Goal: Task Accomplishment & Management: Manage account settings

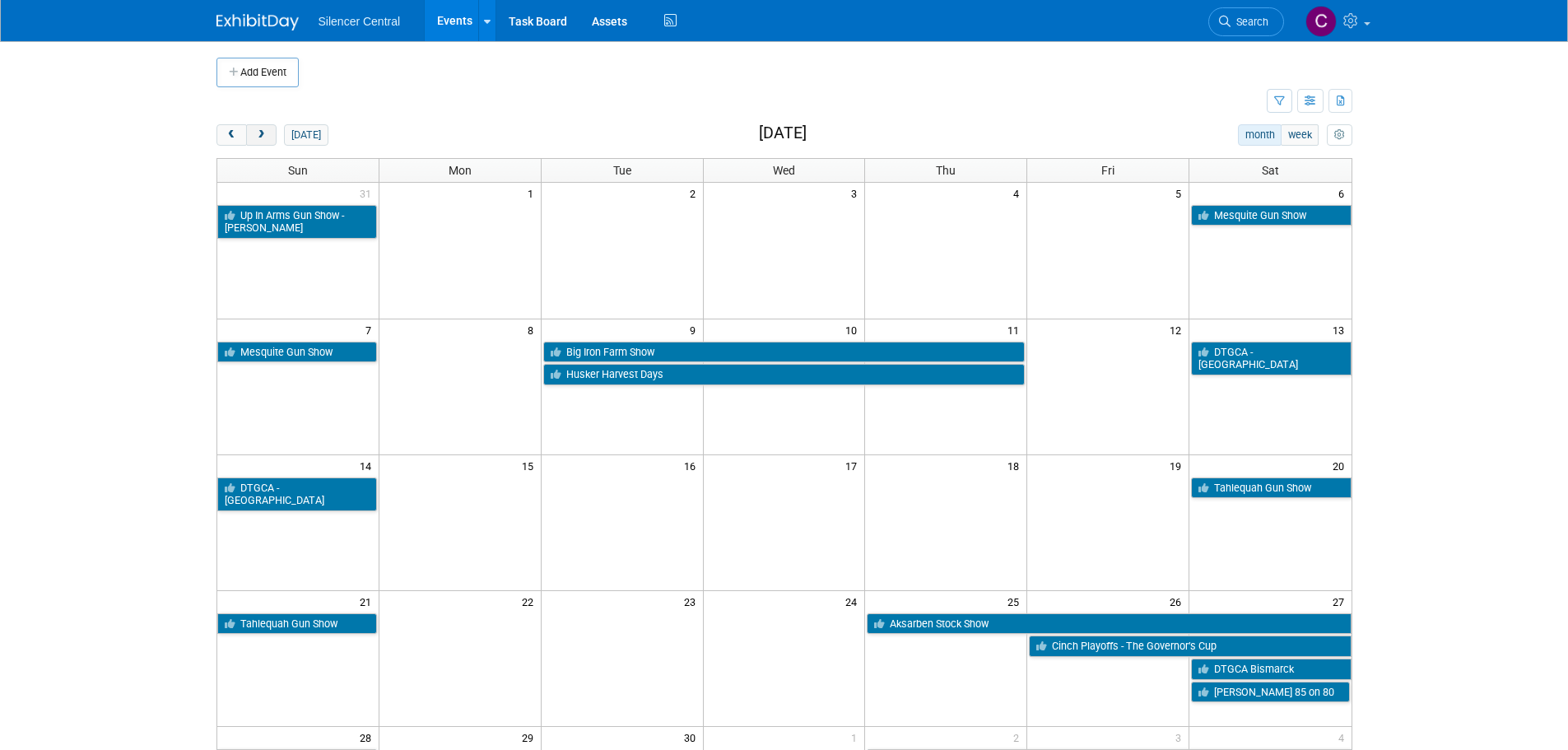
drag, startPoint x: 264, startPoint y: 137, endPoint x: 271, endPoint y: 145, distance: 10.6
click at [264, 137] on span "next" at bounding box center [261, 135] width 13 height 11
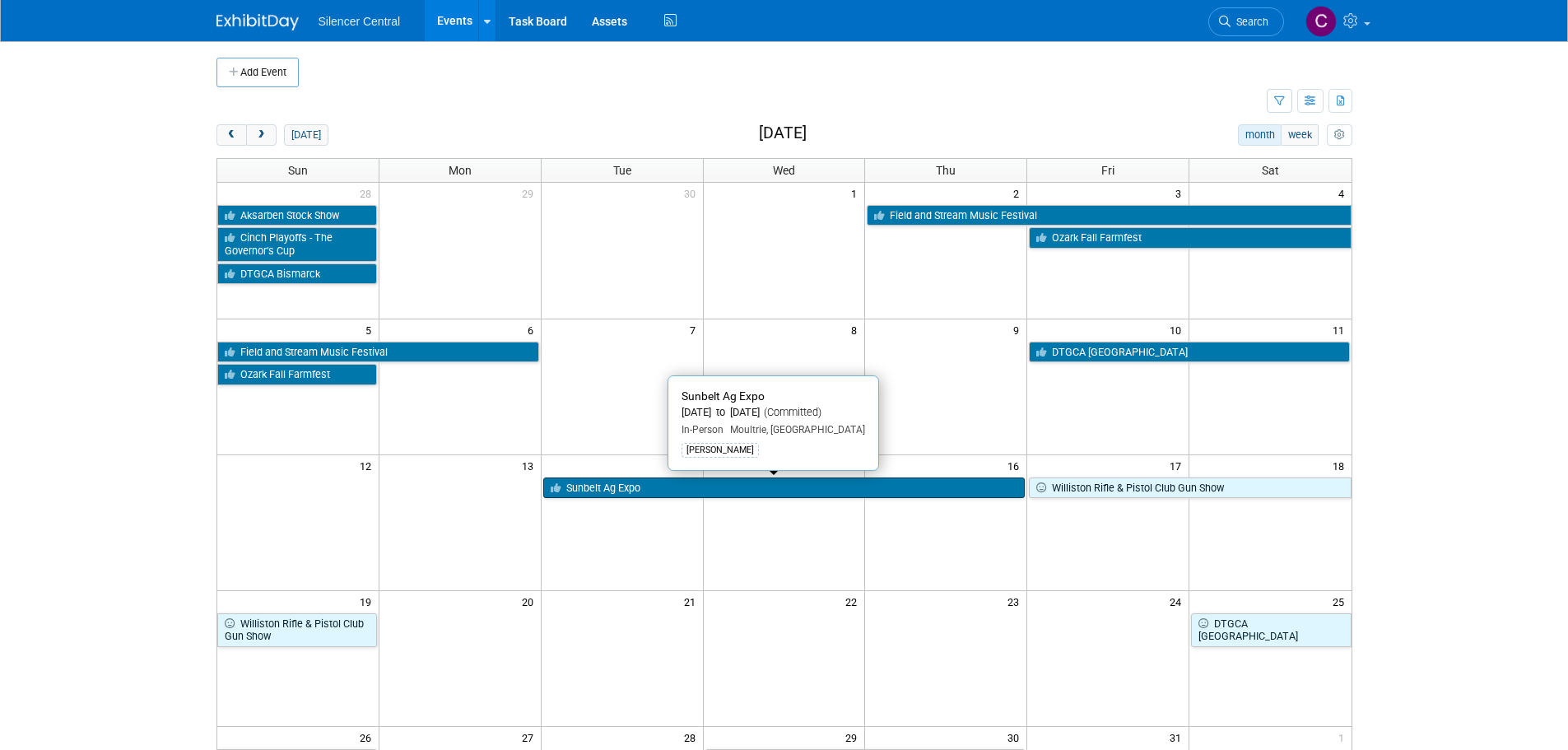
click at [698, 483] on link "Sunbelt Ag Expo" at bounding box center [784, 488] width 482 height 22
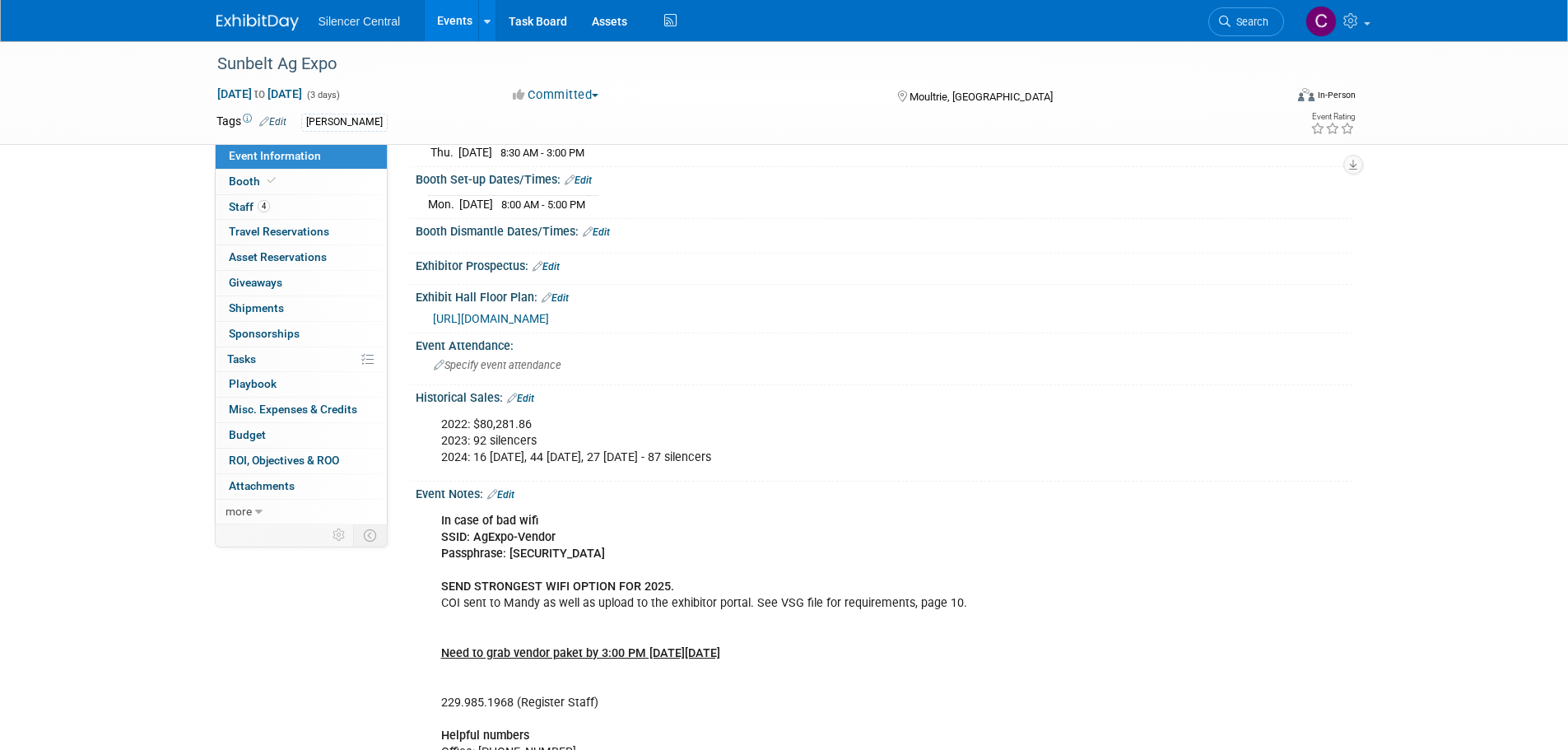
click at [512, 485] on div "Event Notes: Edit" at bounding box center [883, 492] width 937 height 22
click at [510, 493] on link "Edit" at bounding box center [501, 495] width 27 height 12
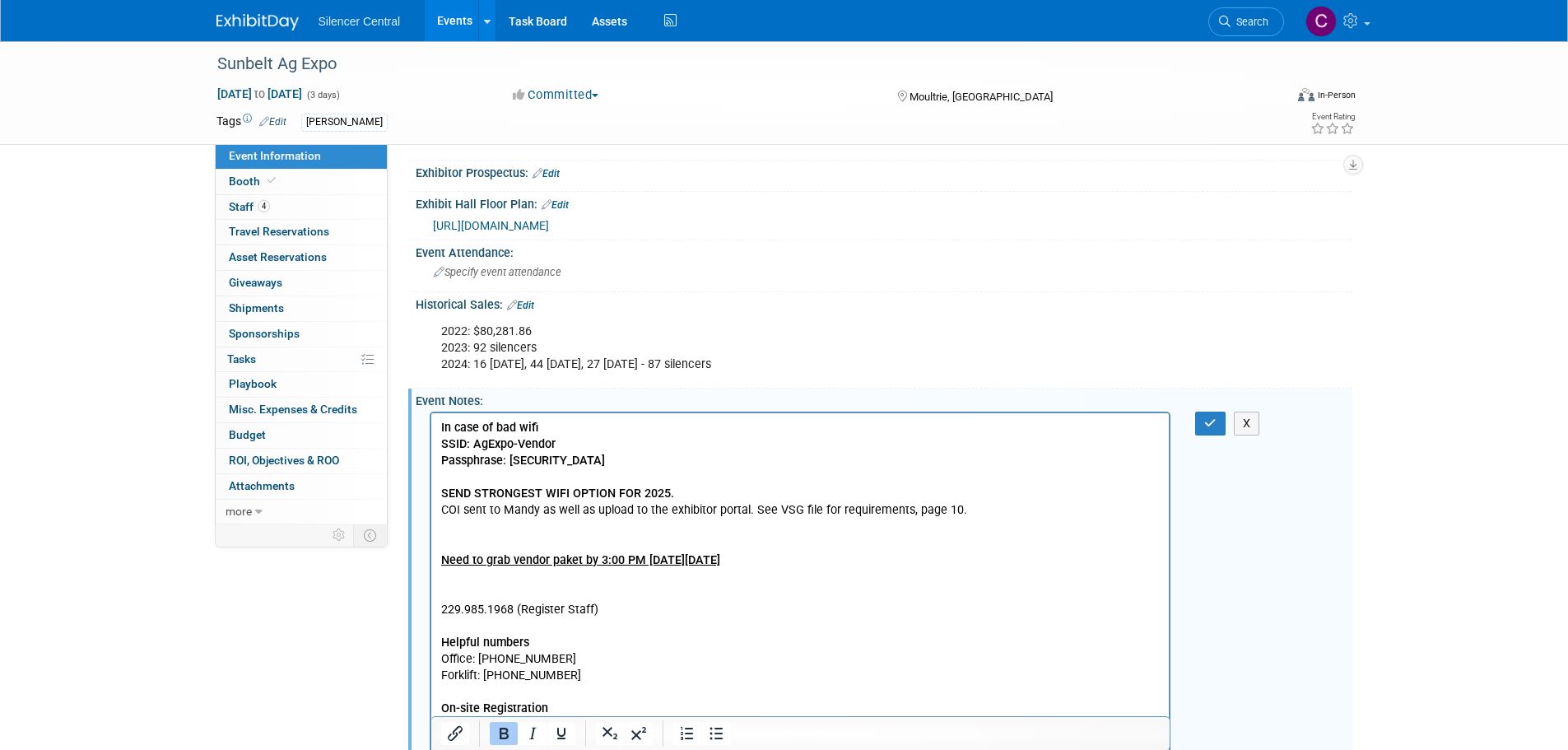
scroll to position [329, 0]
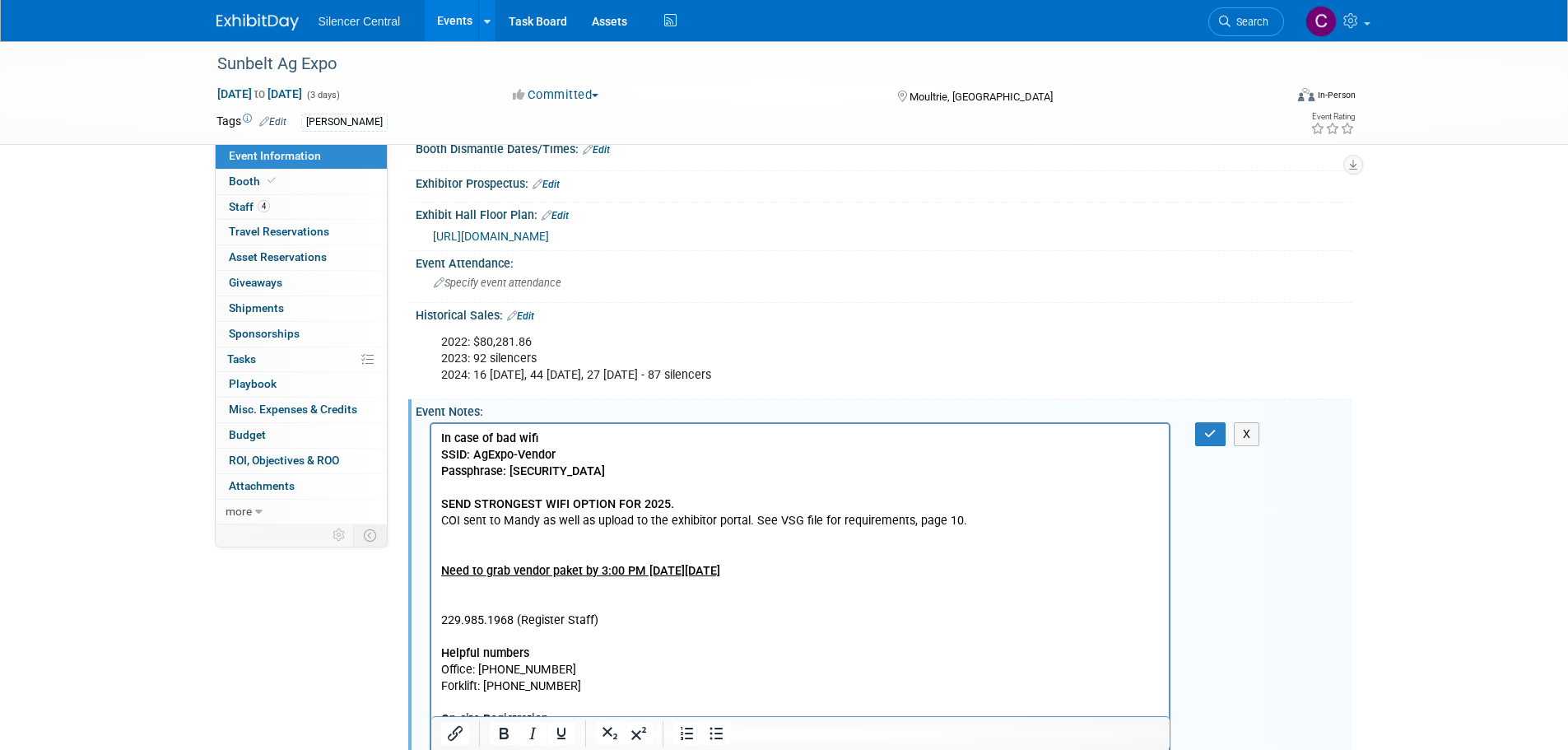
drag, startPoint x: 968, startPoint y: 522, endPoint x: 441, endPoint y: 520, distance: 527.0
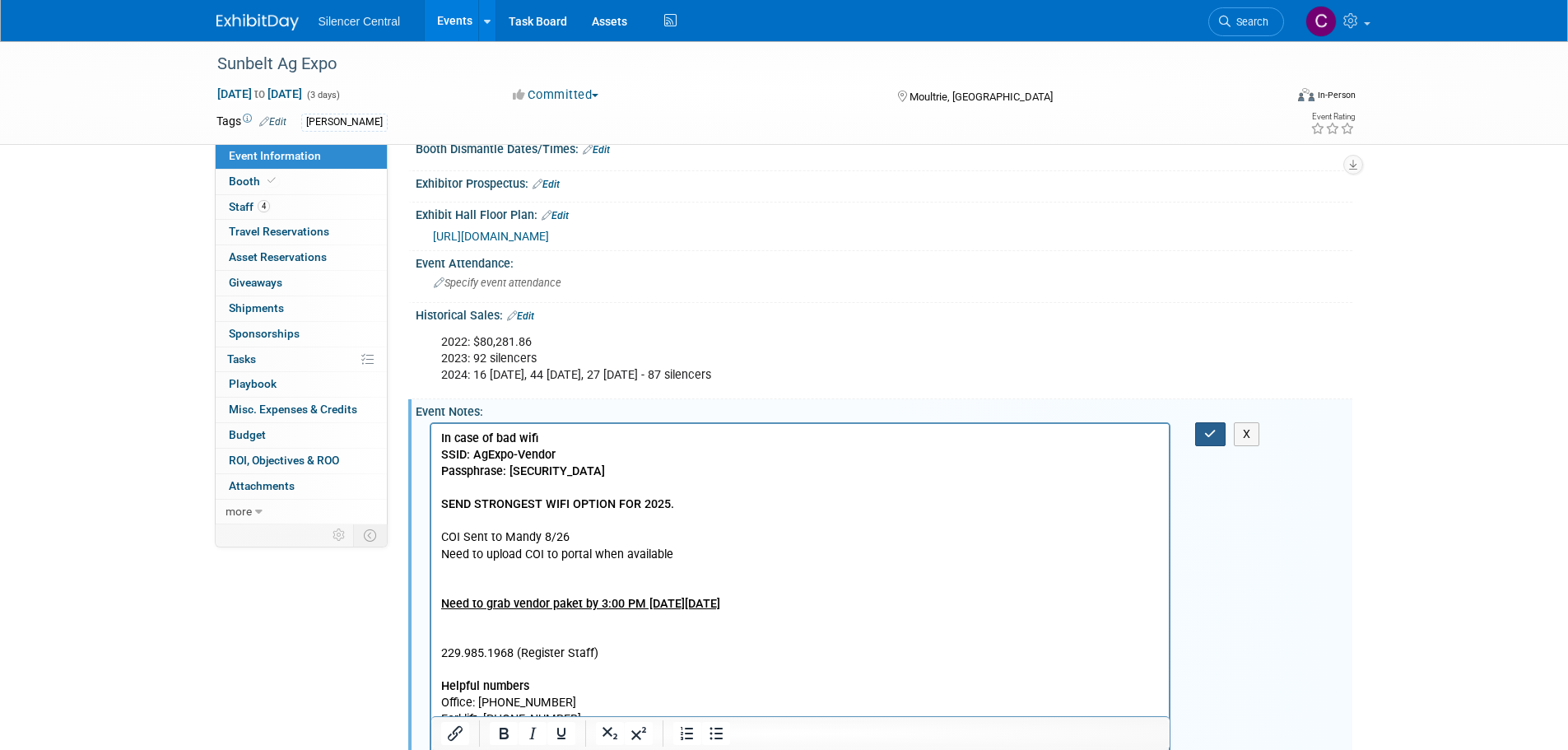
click at [1209, 432] on icon "button" at bounding box center [1210, 434] width 13 height 12
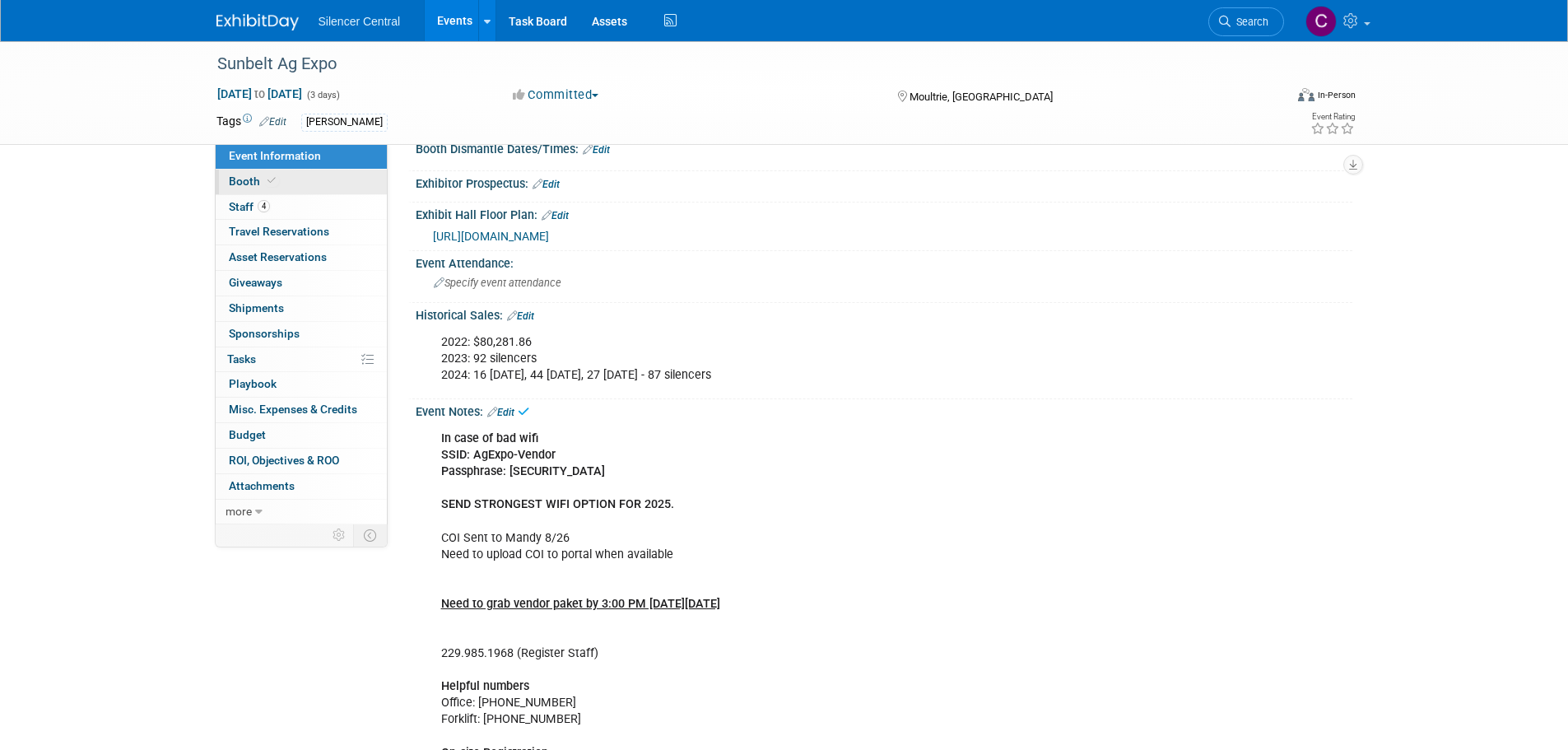
click at [293, 176] on link "Booth" at bounding box center [301, 182] width 171 height 25
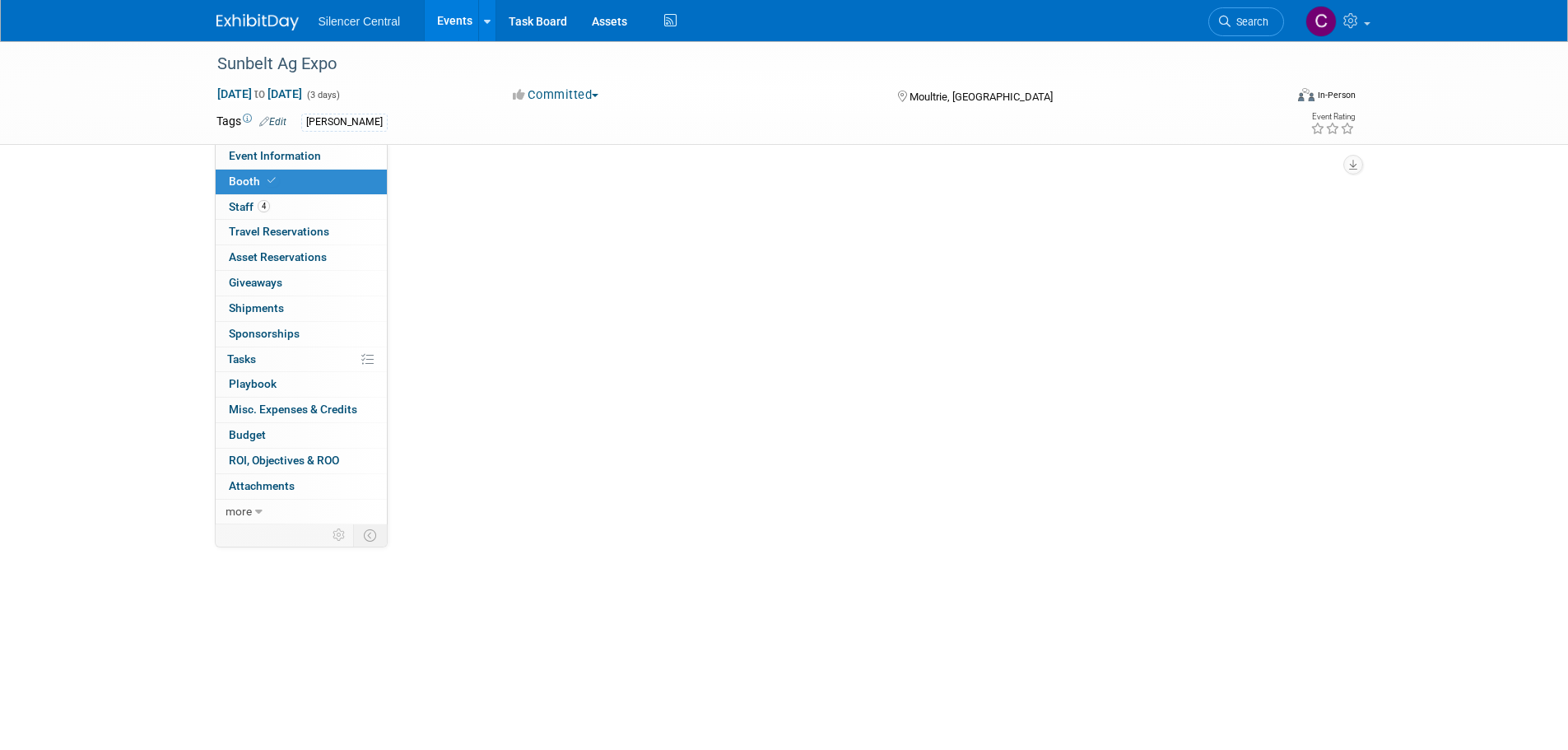
scroll to position [0, 0]
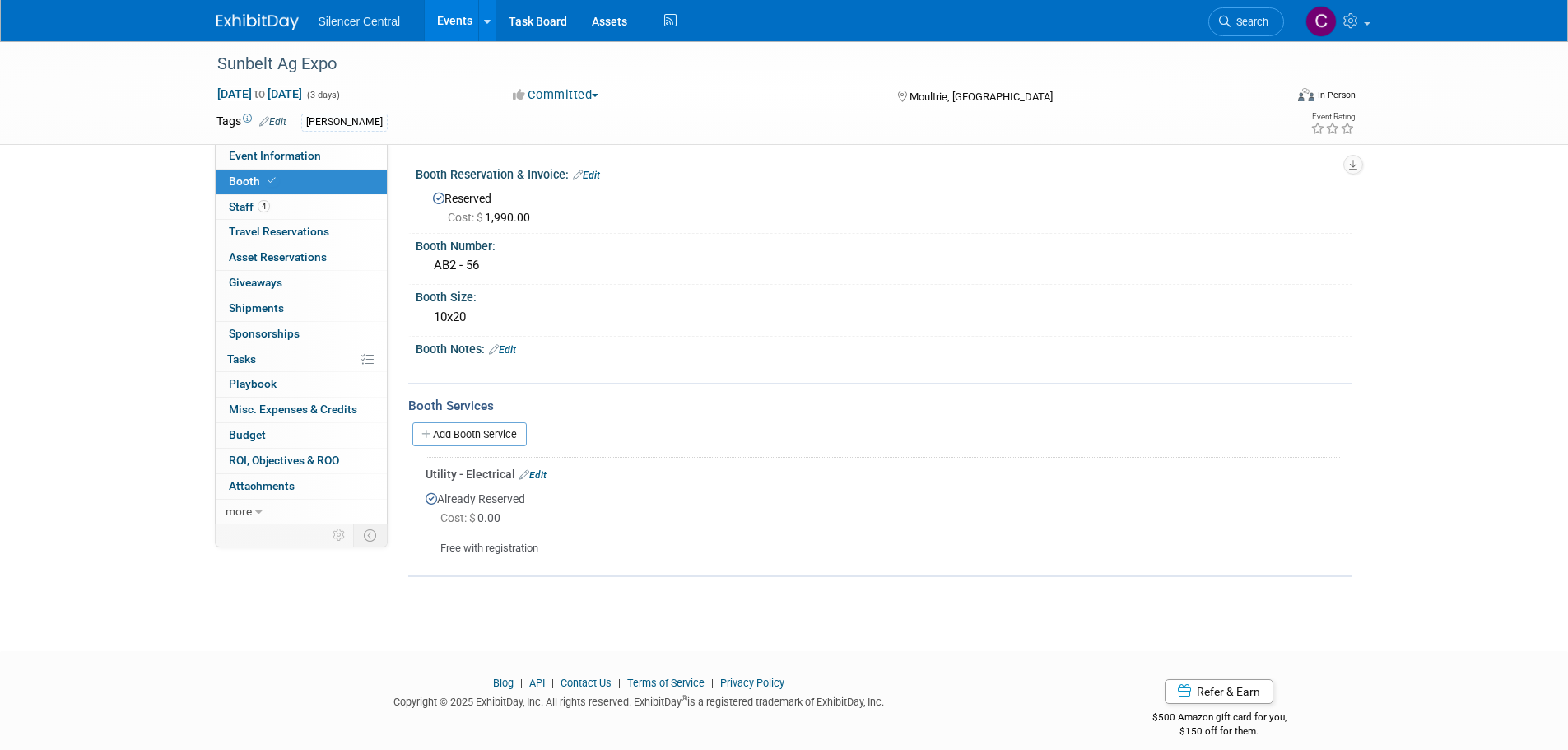
click at [511, 349] on link "Edit" at bounding box center [502, 350] width 27 height 12
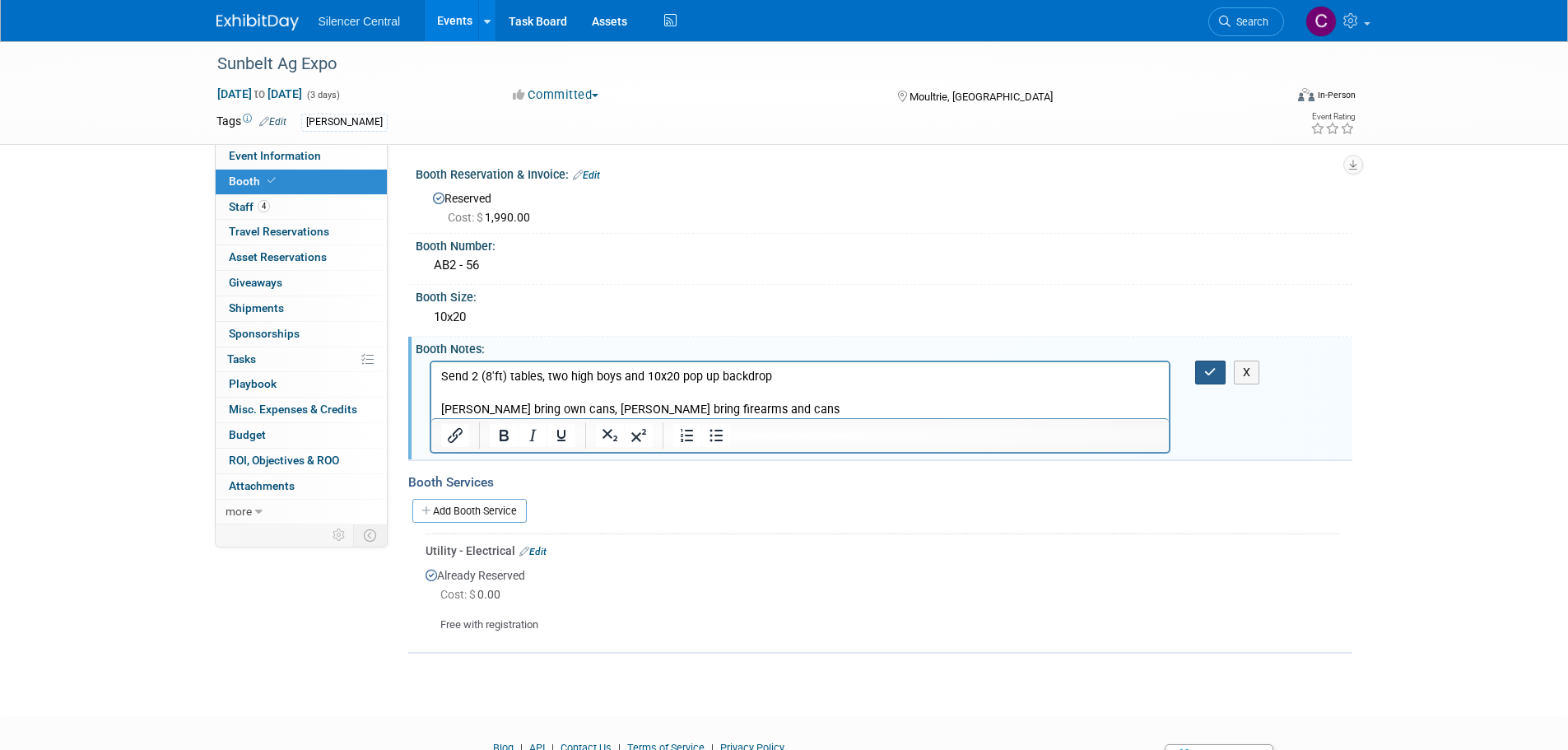
click at [1220, 372] on button "button" at bounding box center [1210, 372] width 30 height 24
